Goal: Book appointment/travel/reservation

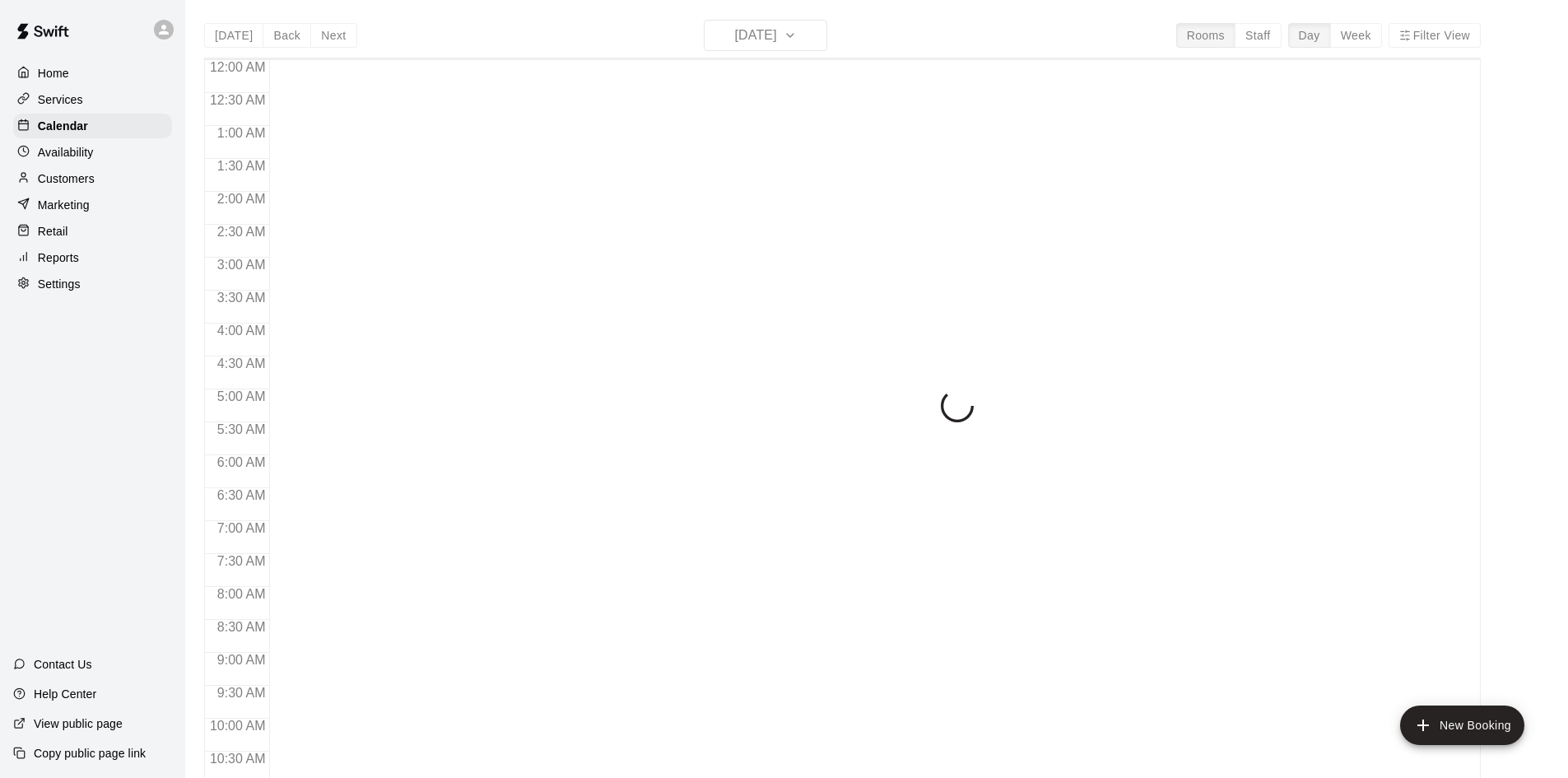
scroll to position [844, 0]
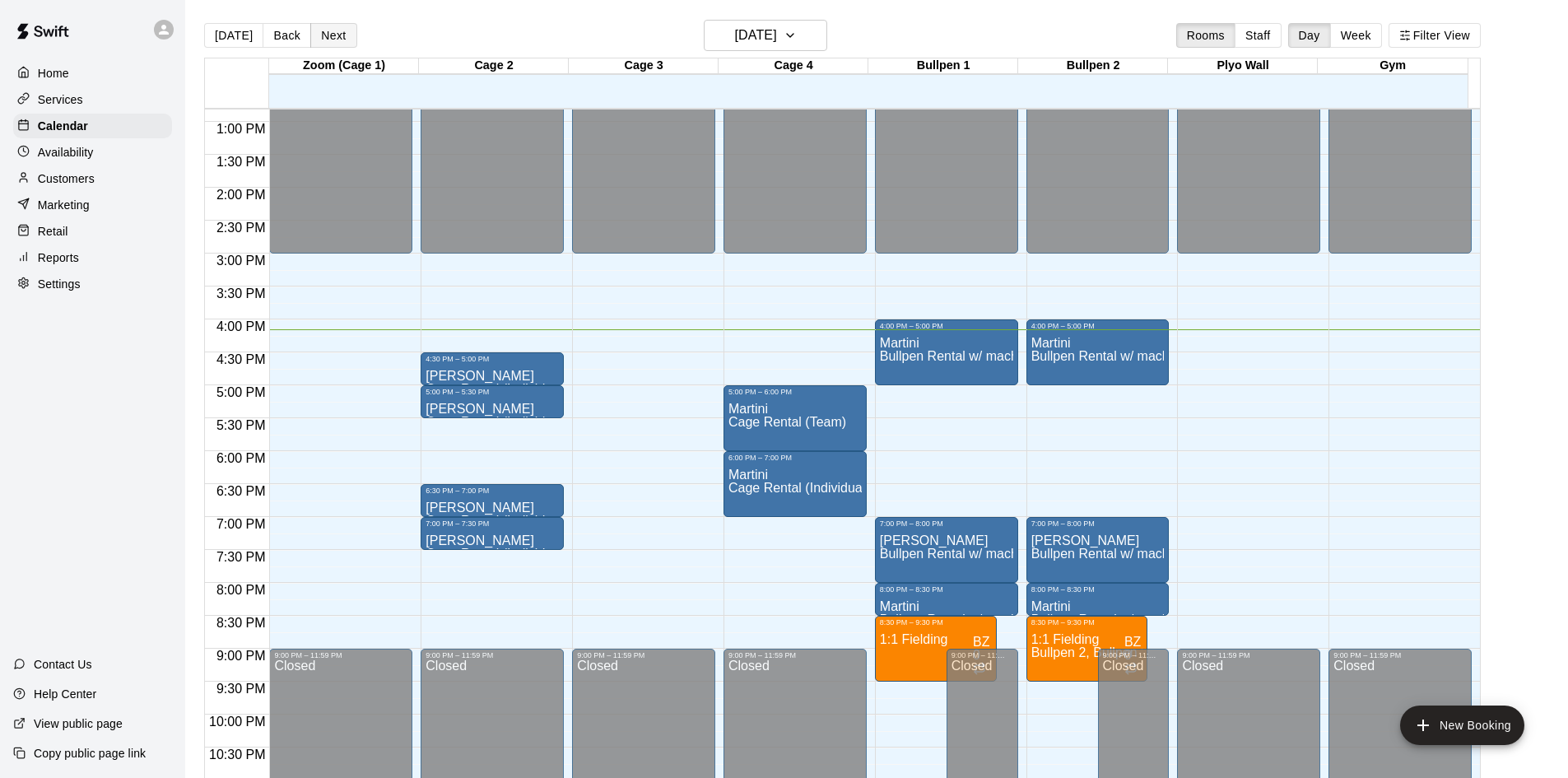
click at [350, 38] on button "Next" at bounding box center [333, 36] width 46 height 25
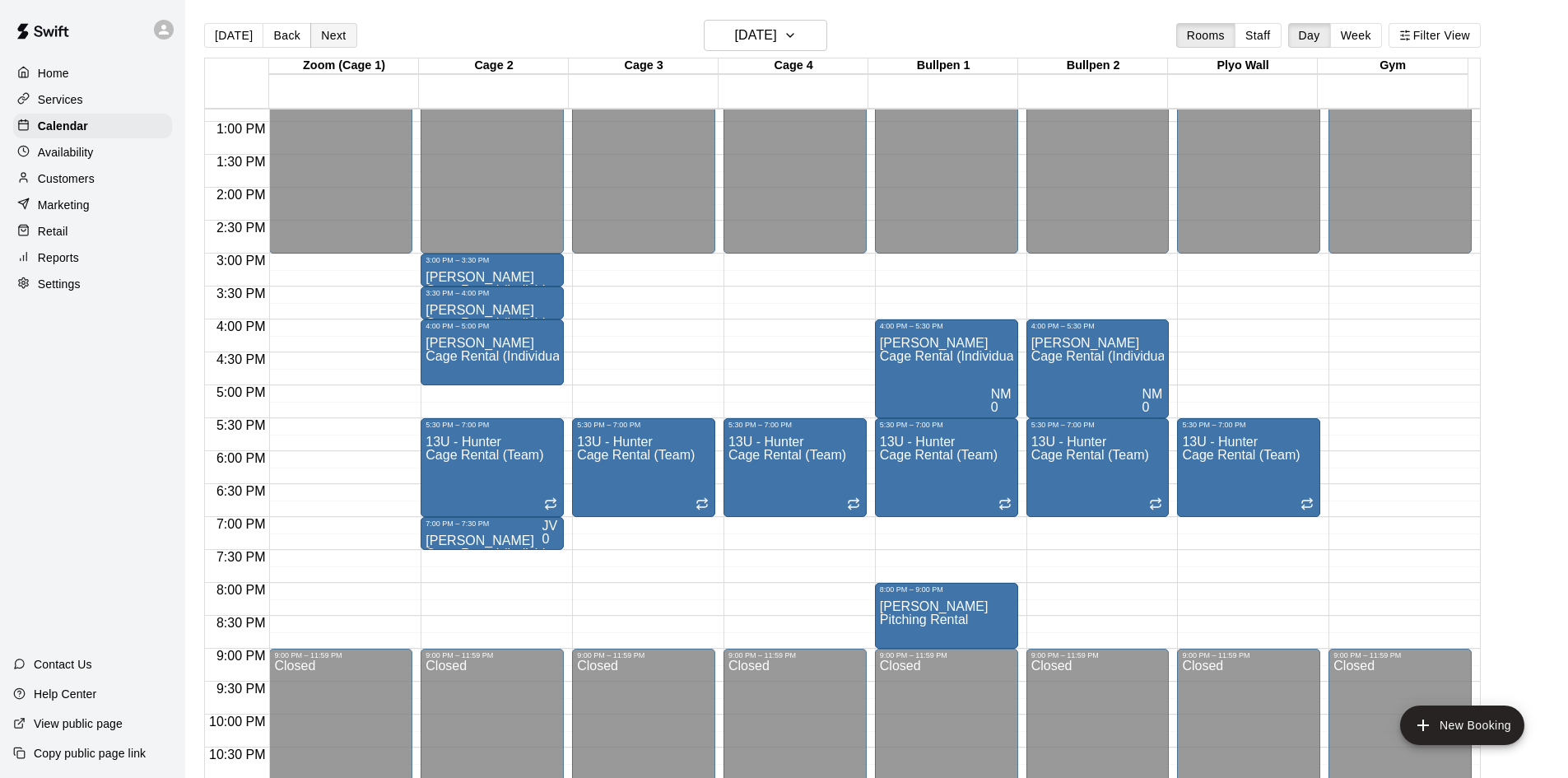
click at [337, 44] on button "Next" at bounding box center [333, 36] width 46 height 25
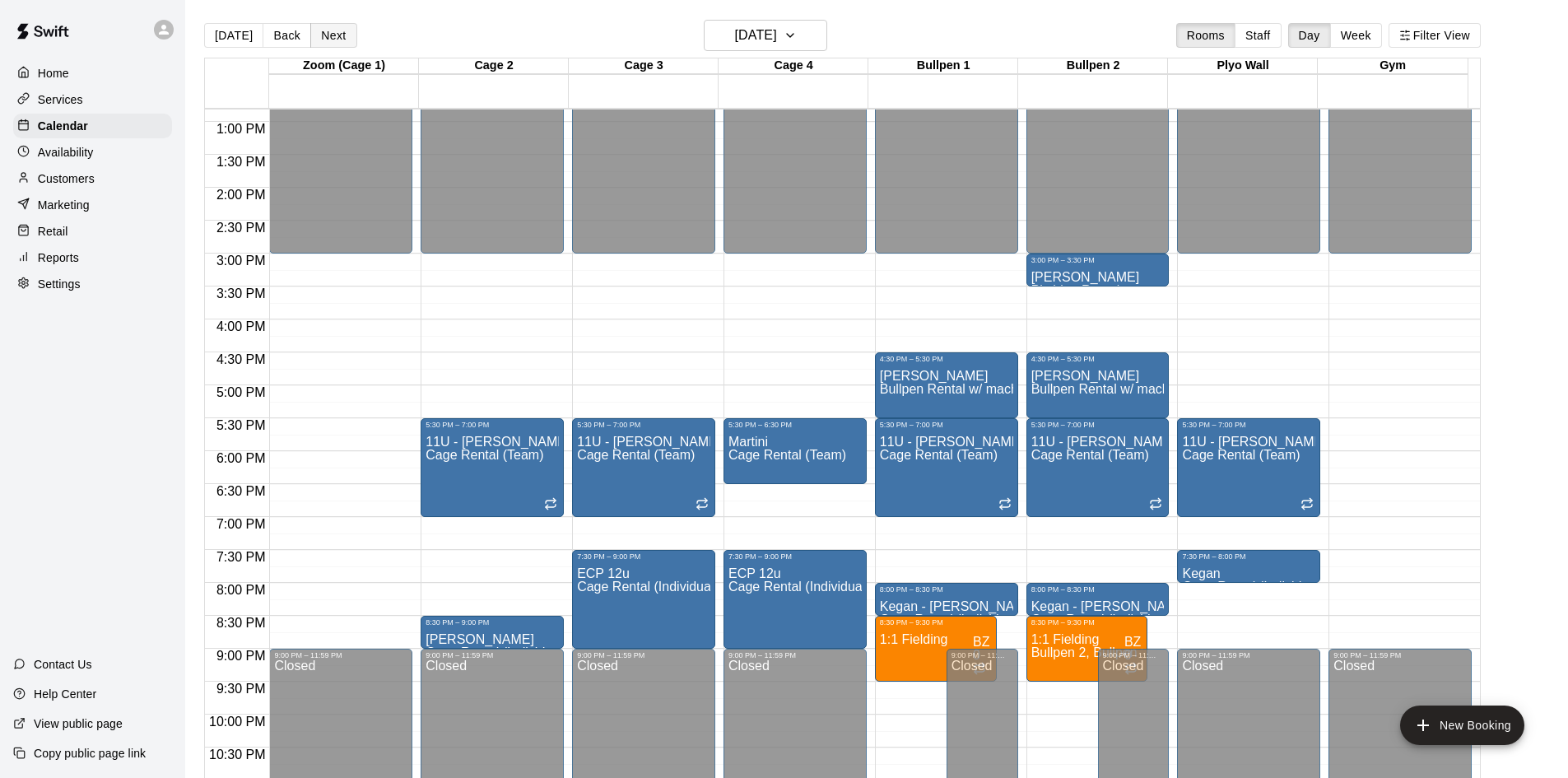
click at [319, 27] on button "Next" at bounding box center [333, 36] width 46 height 25
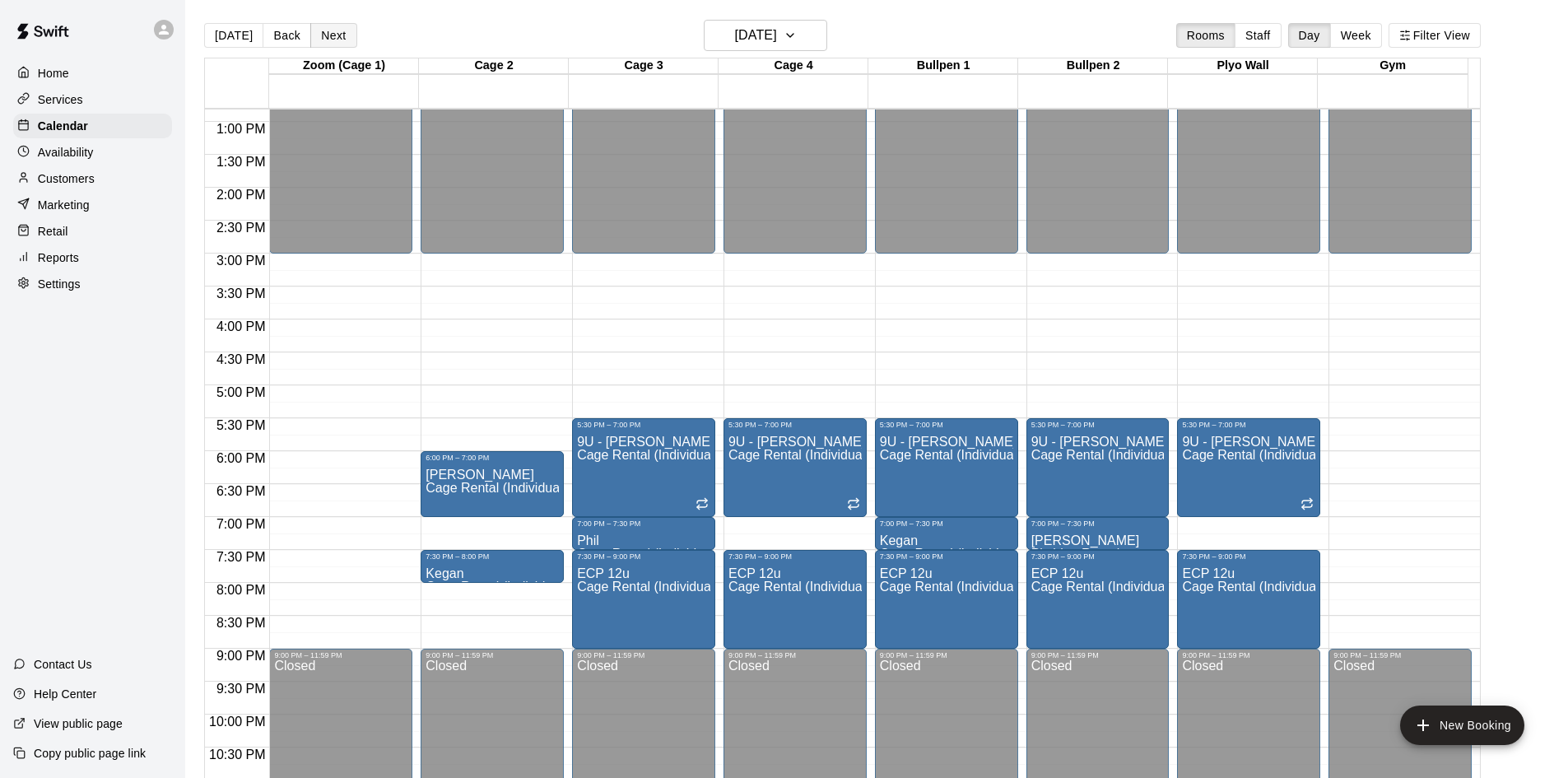
click at [328, 32] on button "Next" at bounding box center [333, 36] width 46 height 25
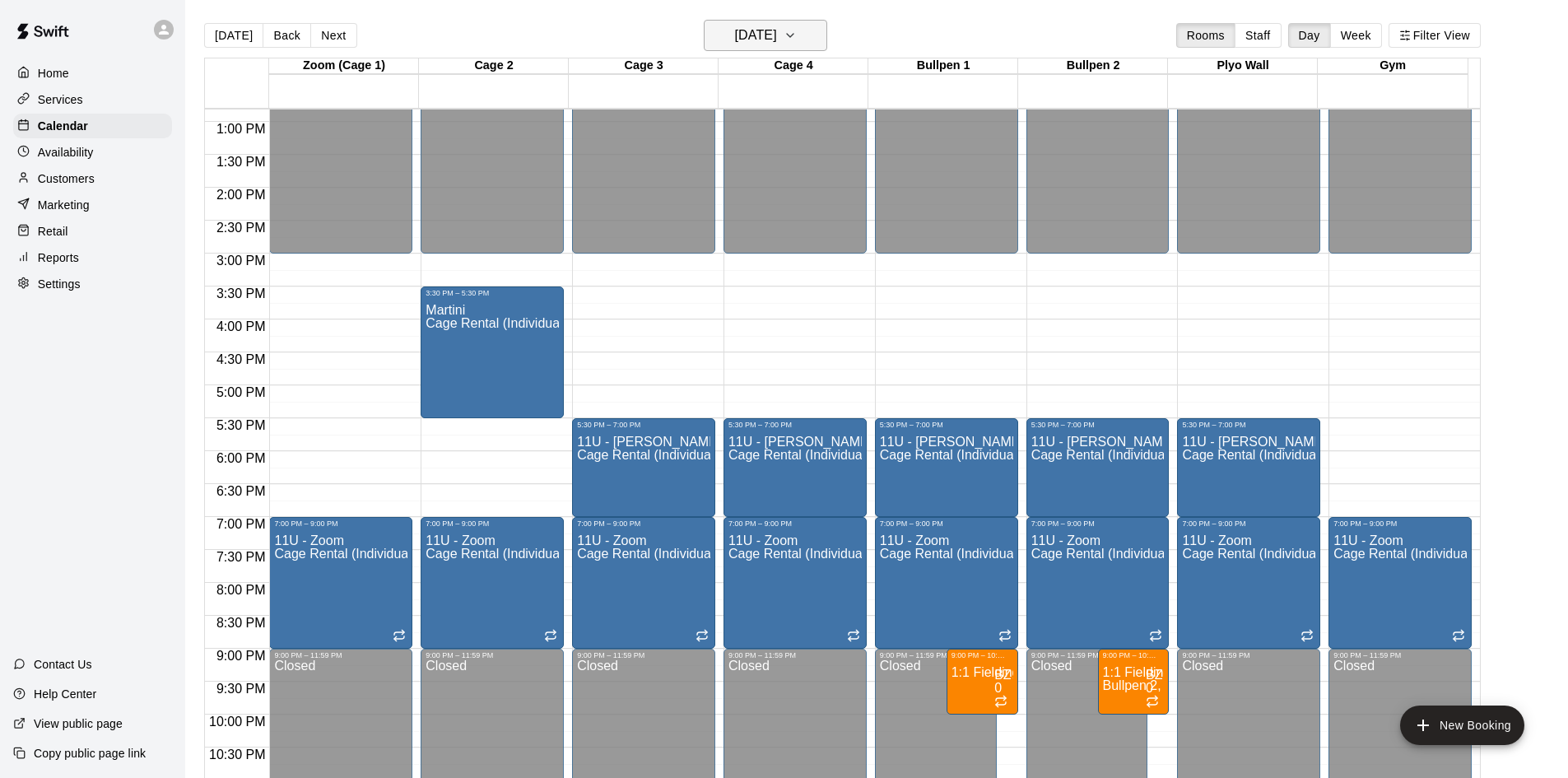
click at [789, 49] on button "[DATE]" at bounding box center [766, 35] width 124 height 31
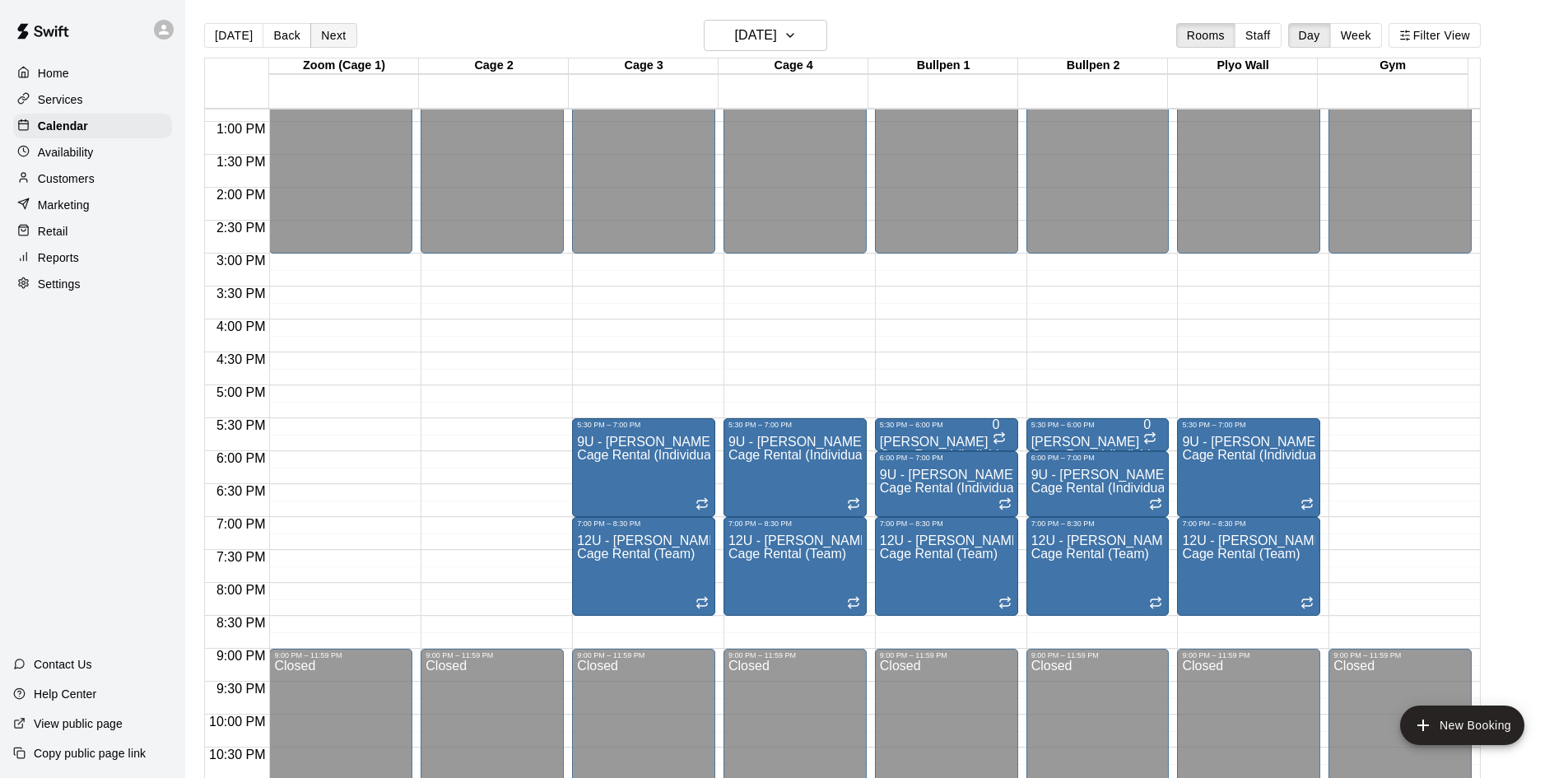
click at [330, 27] on button "Next" at bounding box center [333, 36] width 46 height 25
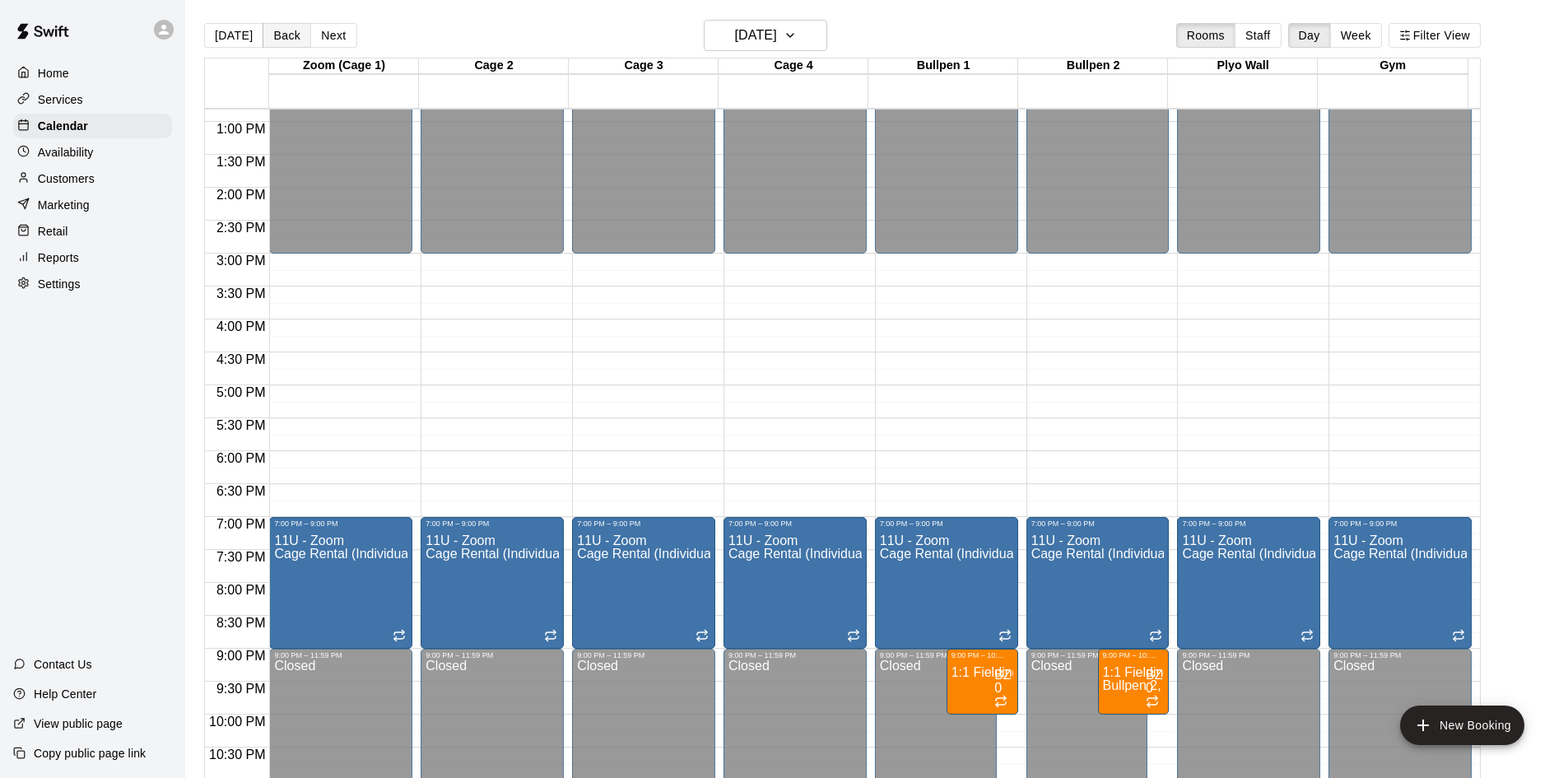
click at [284, 33] on button "Back" at bounding box center [287, 36] width 49 height 25
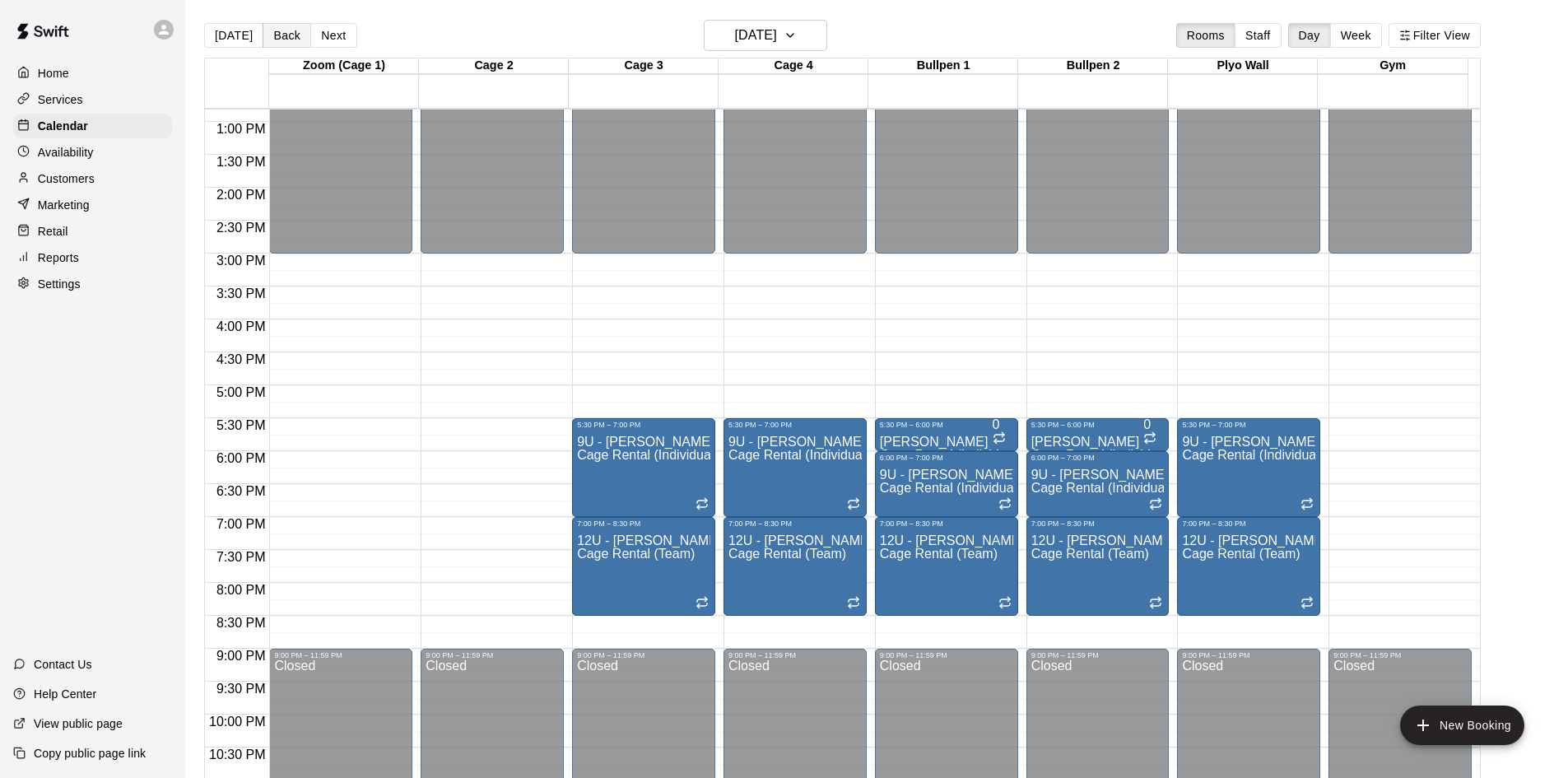
click at [284, 33] on button "Back" at bounding box center [287, 36] width 49 height 25
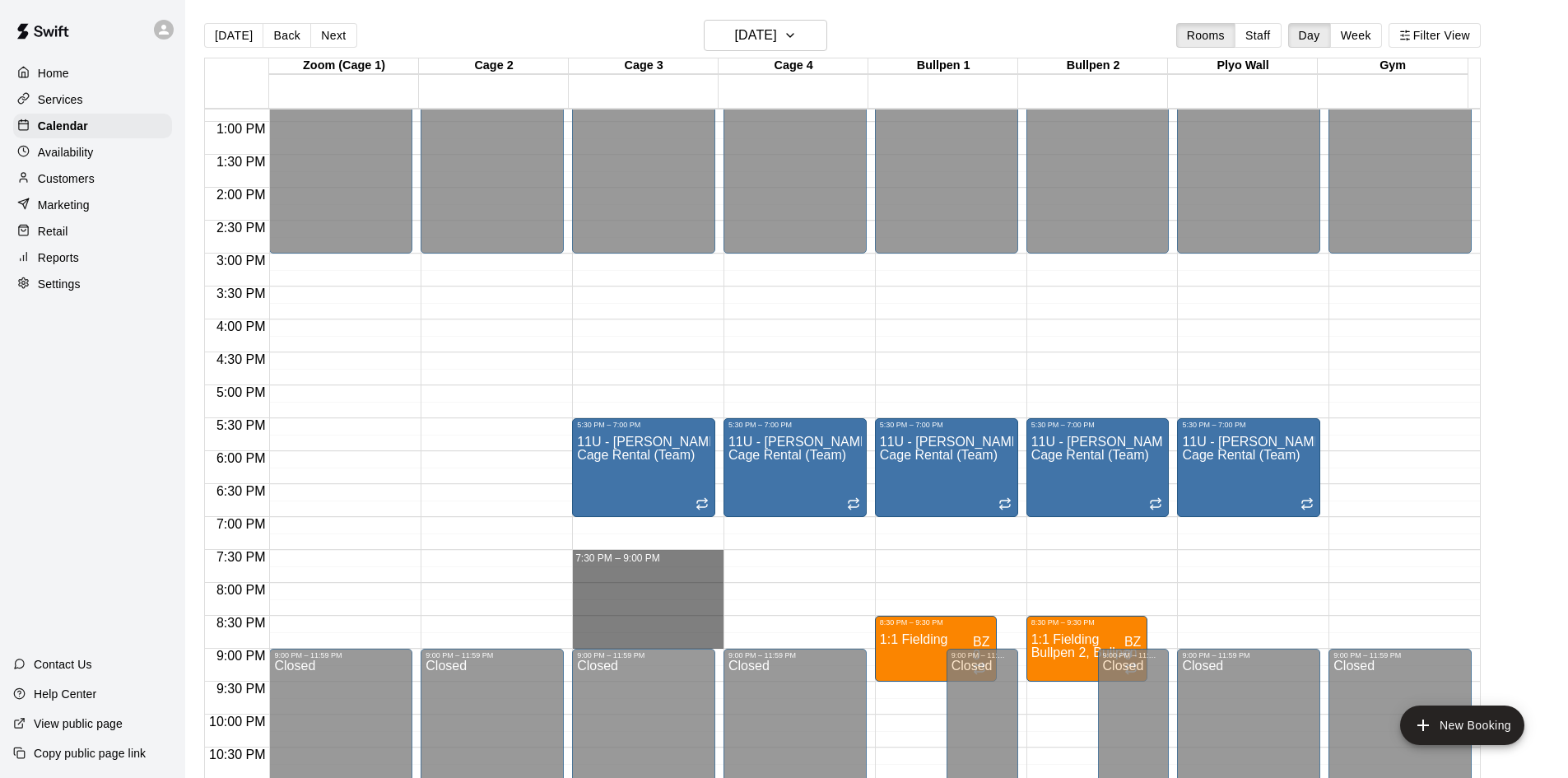
drag, startPoint x: 641, startPoint y: 558, endPoint x: 629, endPoint y: 634, distance: 76.9
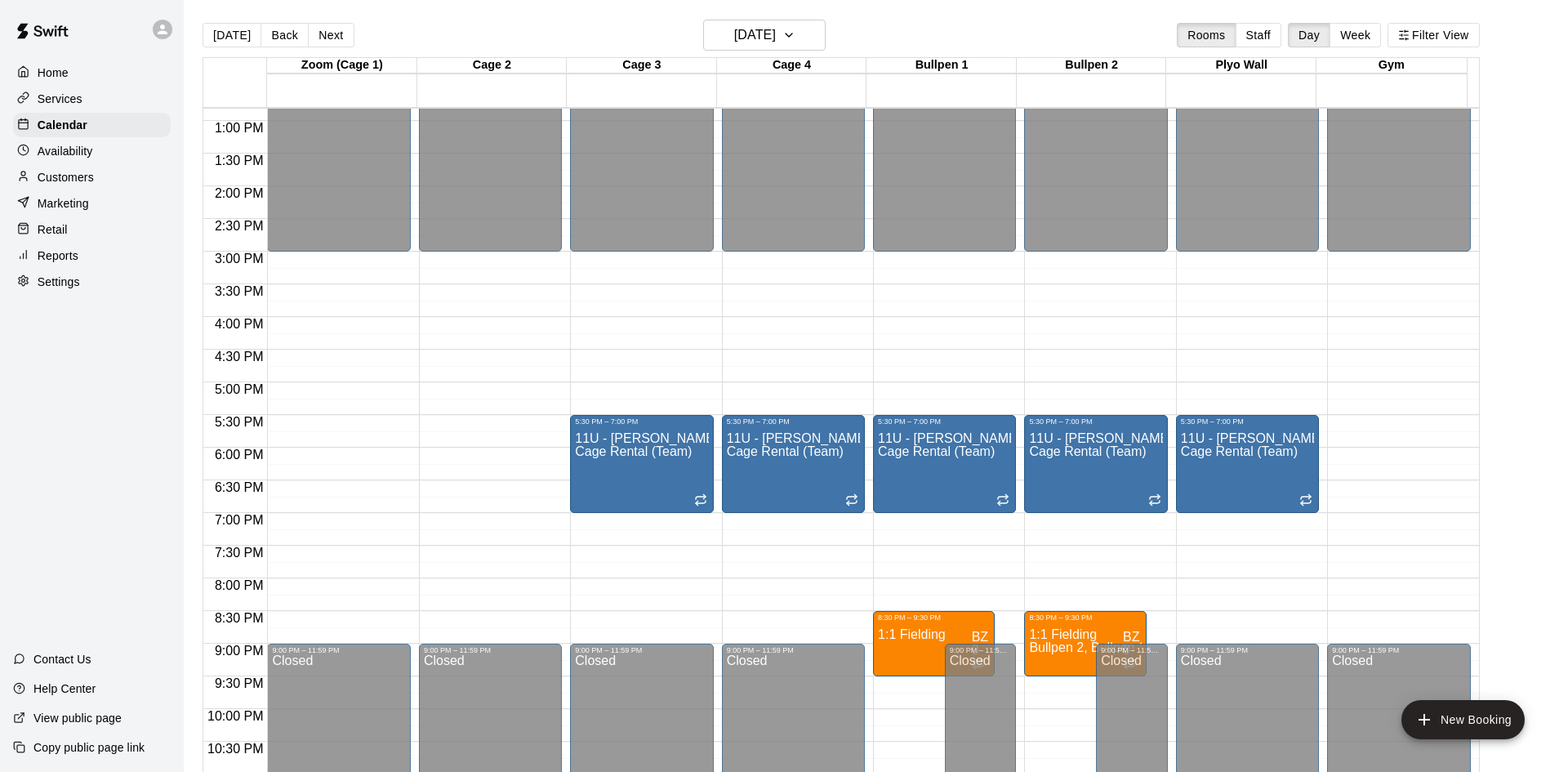
type input "*******"
click at [458, 211] on li "Cage Rental (Individual)" at bounding box center [271, 203] width 373 height 15
type input "**********"
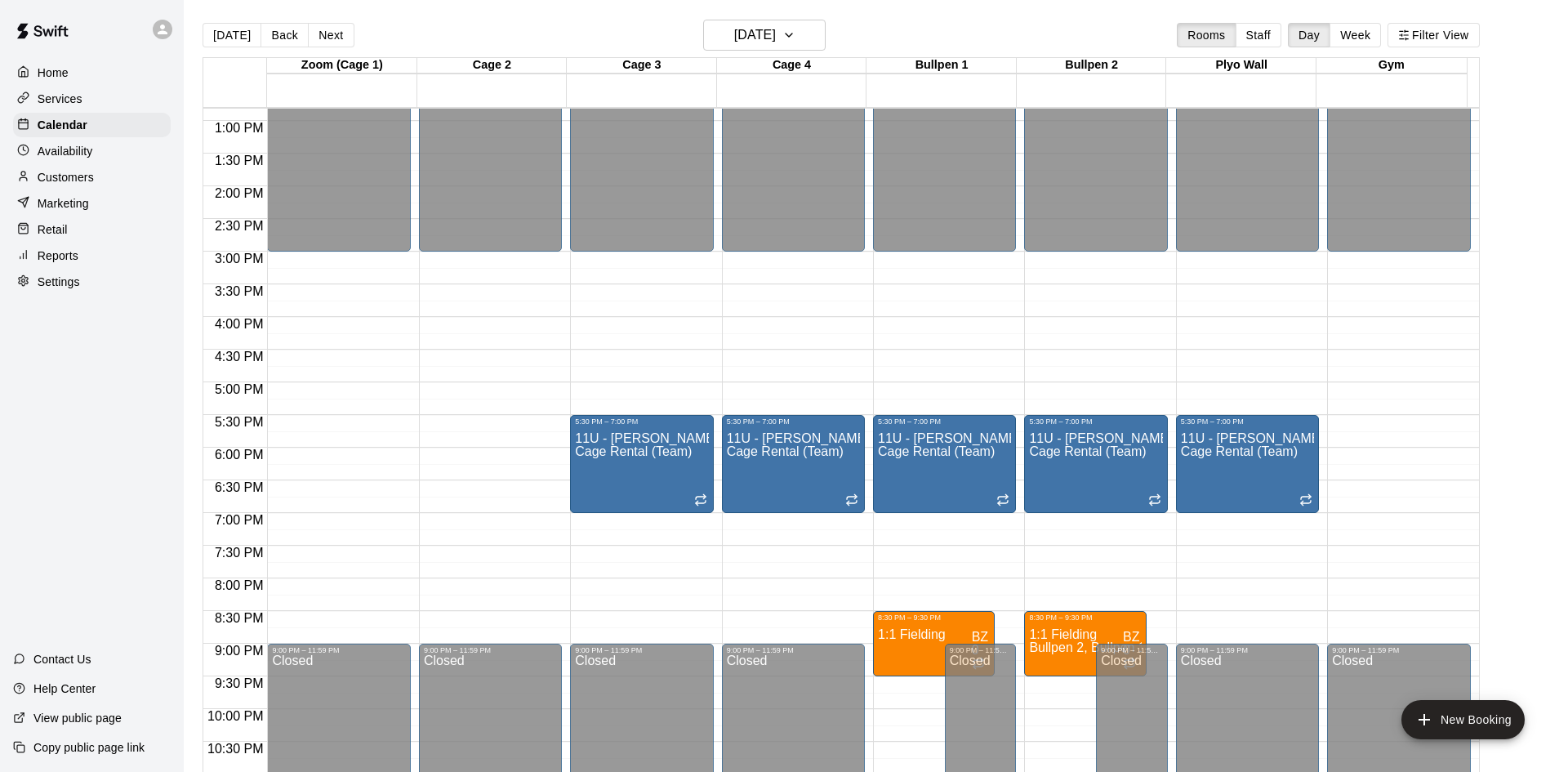
click at [439, 681] on li "Cage 4" at bounding box center [252, 688] width 373 height 15
drag, startPoint x: 690, startPoint y: 475, endPoint x: 762, endPoint y: 501, distance: 76.6
click at [439, 696] on li "Bullpen 2" at bounding box center [252, 703] width 373 height 15
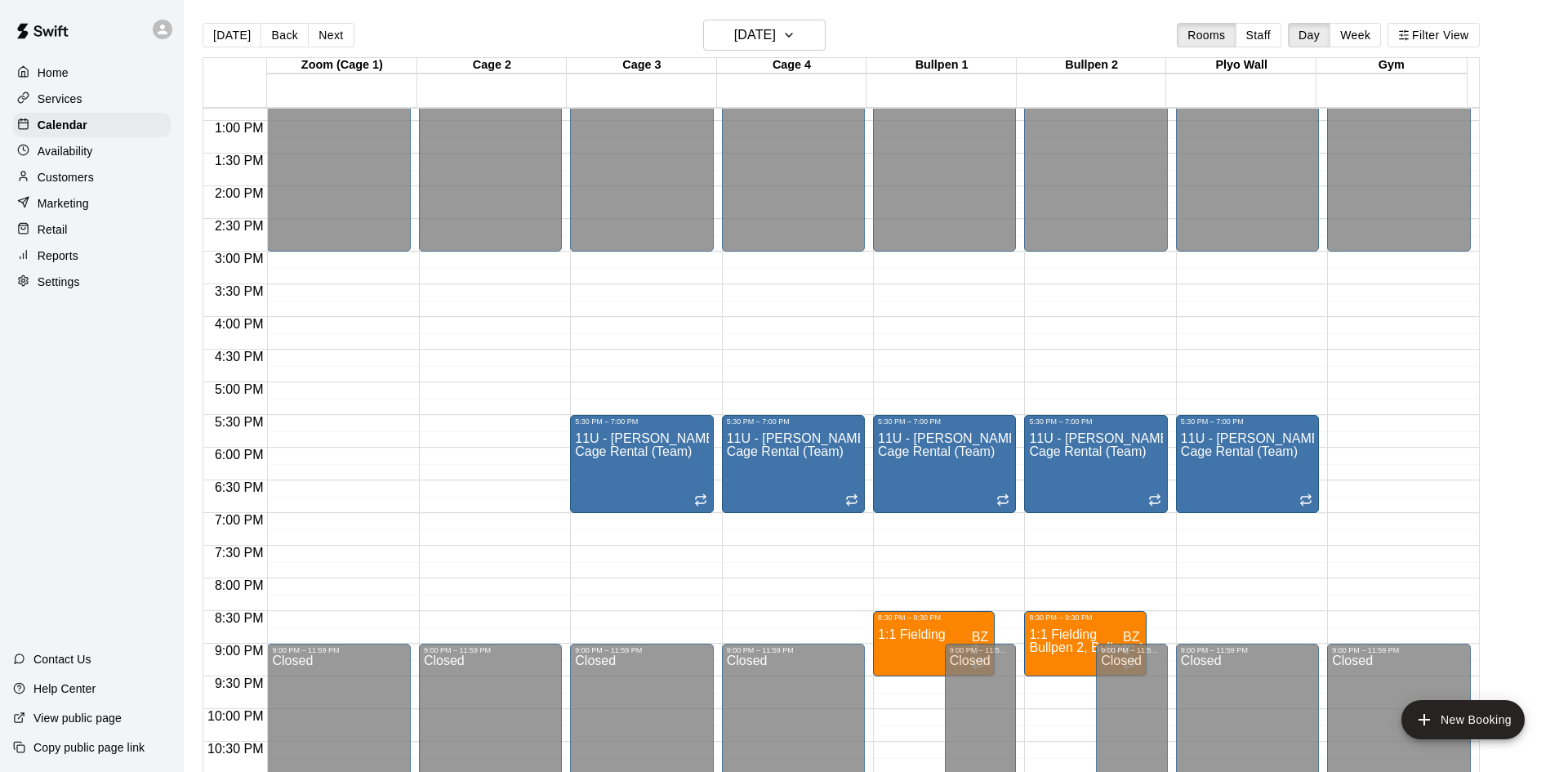
drag, startPoint x: 834, startPoint y: 531, endPoint x: 818, endPoint y: 527, distance: 16.5
click at [439, 710] on li "Bullpen 1" at bounding box center [252, 717] width 373 height 15
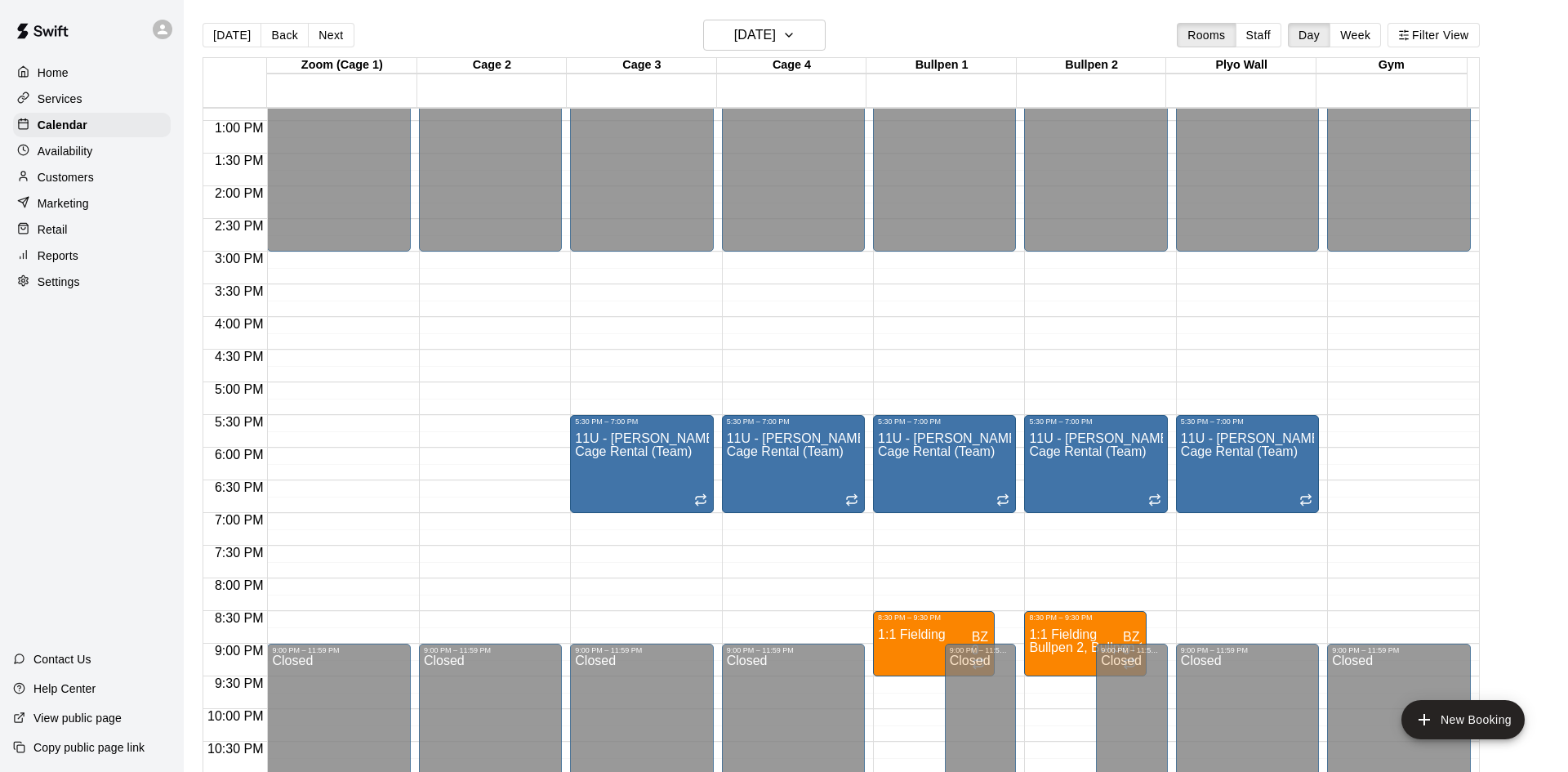
click at [439, 652] on li "Cage 2" at bounding box center [252, 659] width 373 height 15
